Goal: Find specific page/section: Find specific page/section

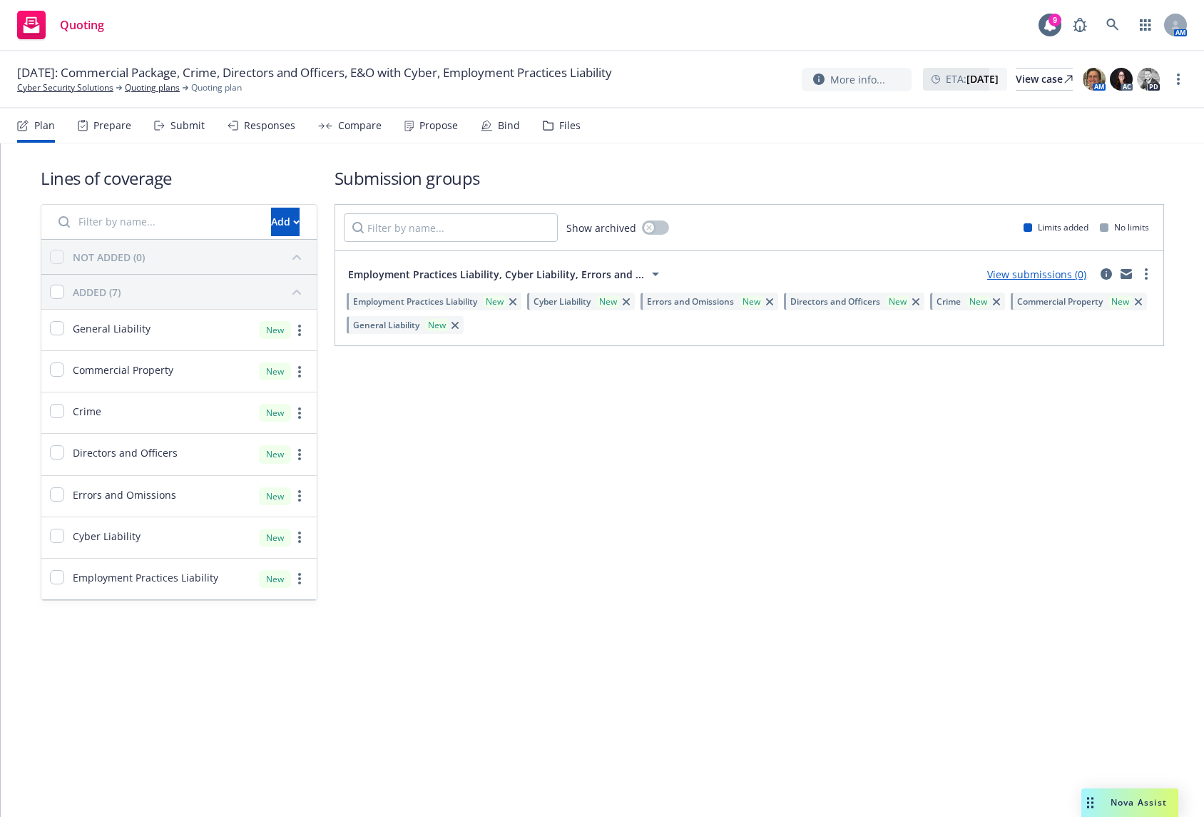
click at [648, 270] on icon at bounding box center [655, 273] width 17 height 17
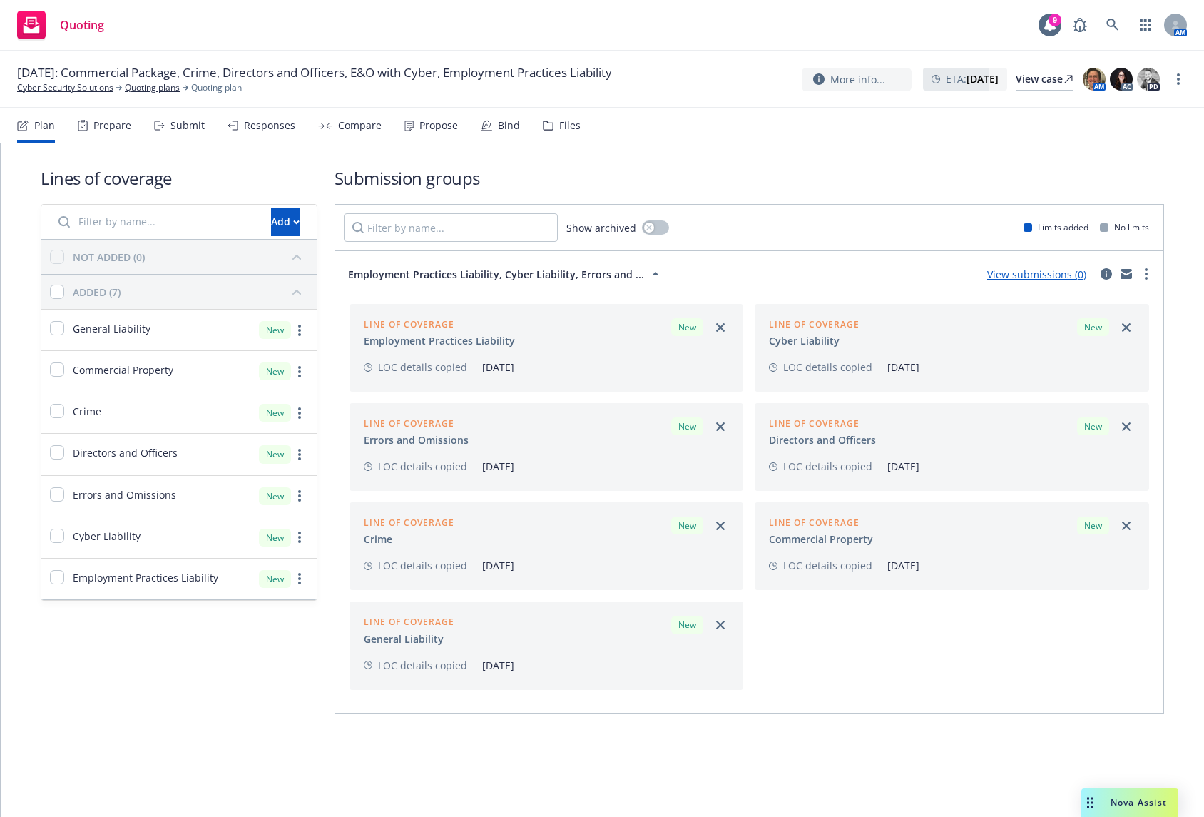
click at [648, 270] on icon at bounding box center [655, 273] width 17 height 17
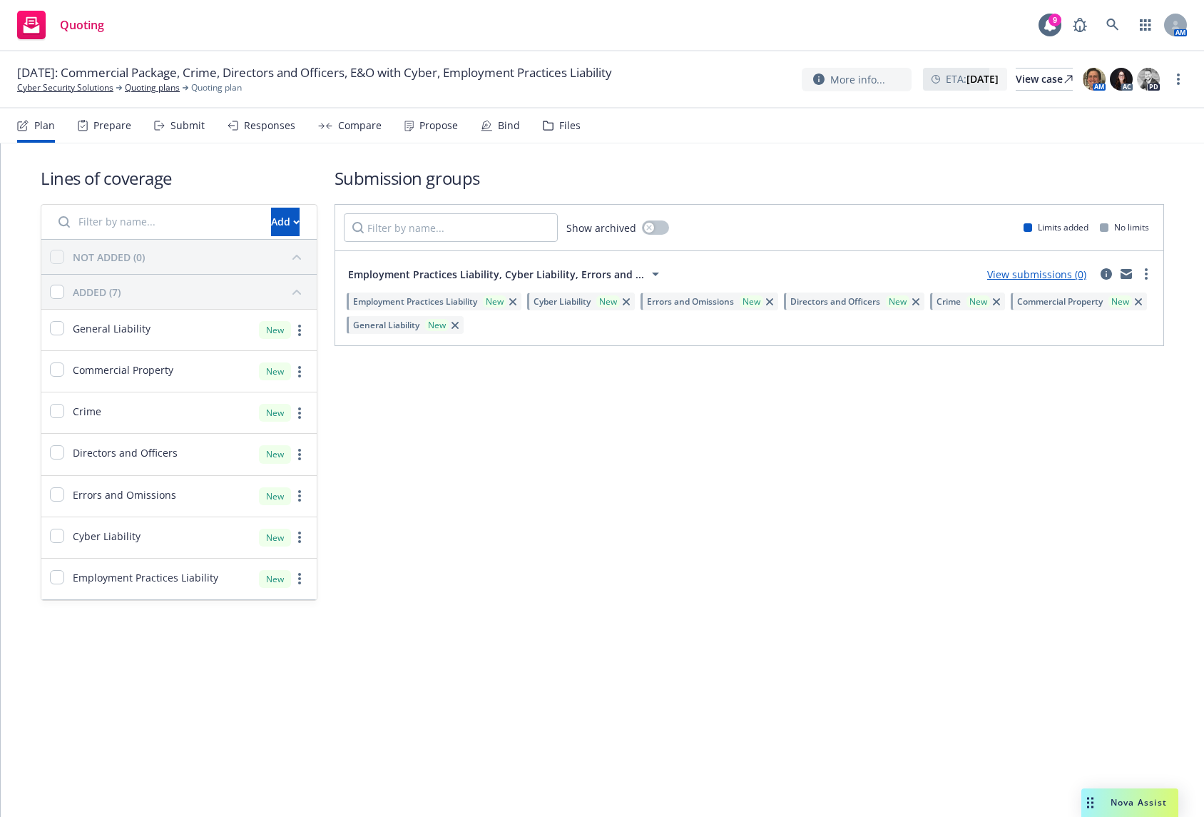
click at [799, 394] on div "Submission groups Show archived Limits added No limits Employment Practices Lia…" at bounding box center [750, 383] width 830 height 434
drag, startPoint x: 92, startPoint y: 88, endPoint x: 103, endPoint y: 96, distance: 13.9
click at [92, 88] on link "Cyber Security Solutions" at bounding box center [65, 87] width 96 height 13
